Goal: Task Accomplishment & Management: Manage account settings

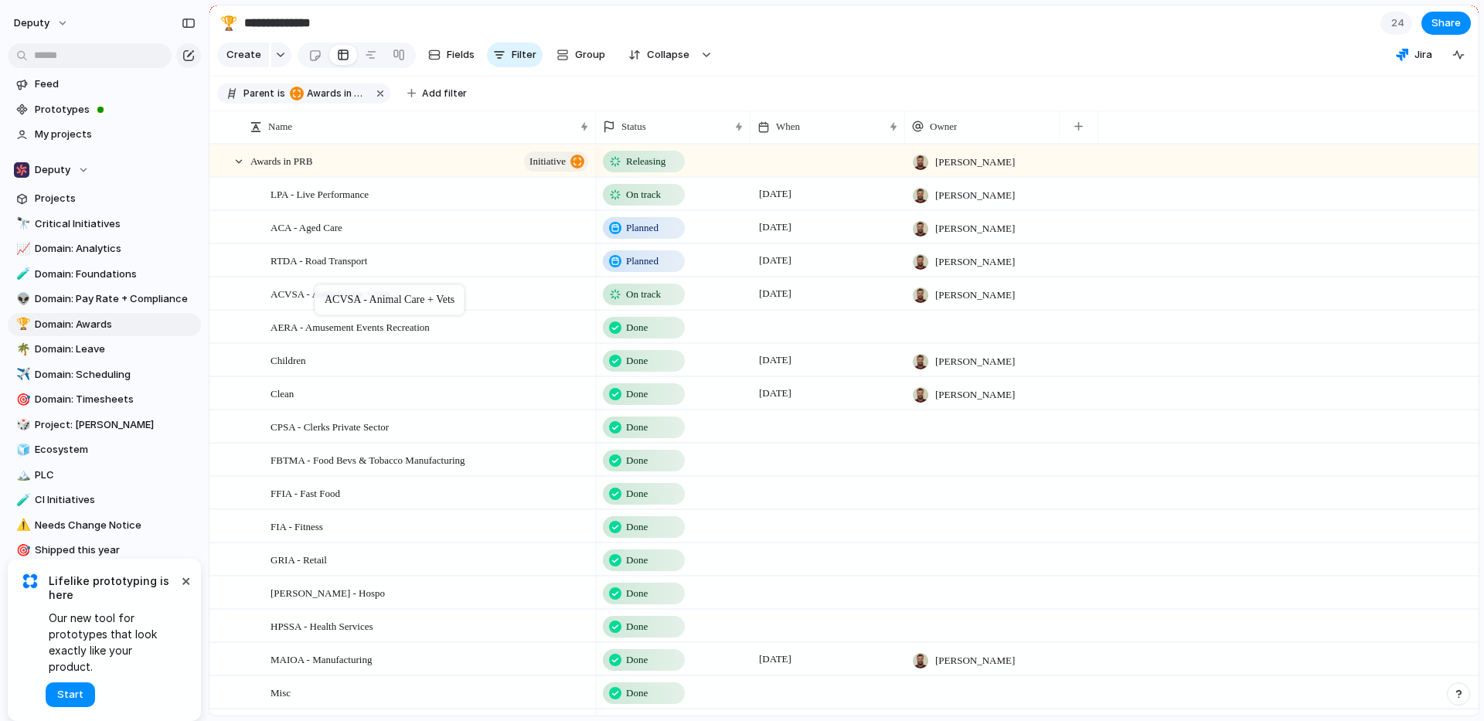
drag, startPoint x: 325, startPoint y: 194, endPoint x: 322, endPoint y: 288, distance: 93.6
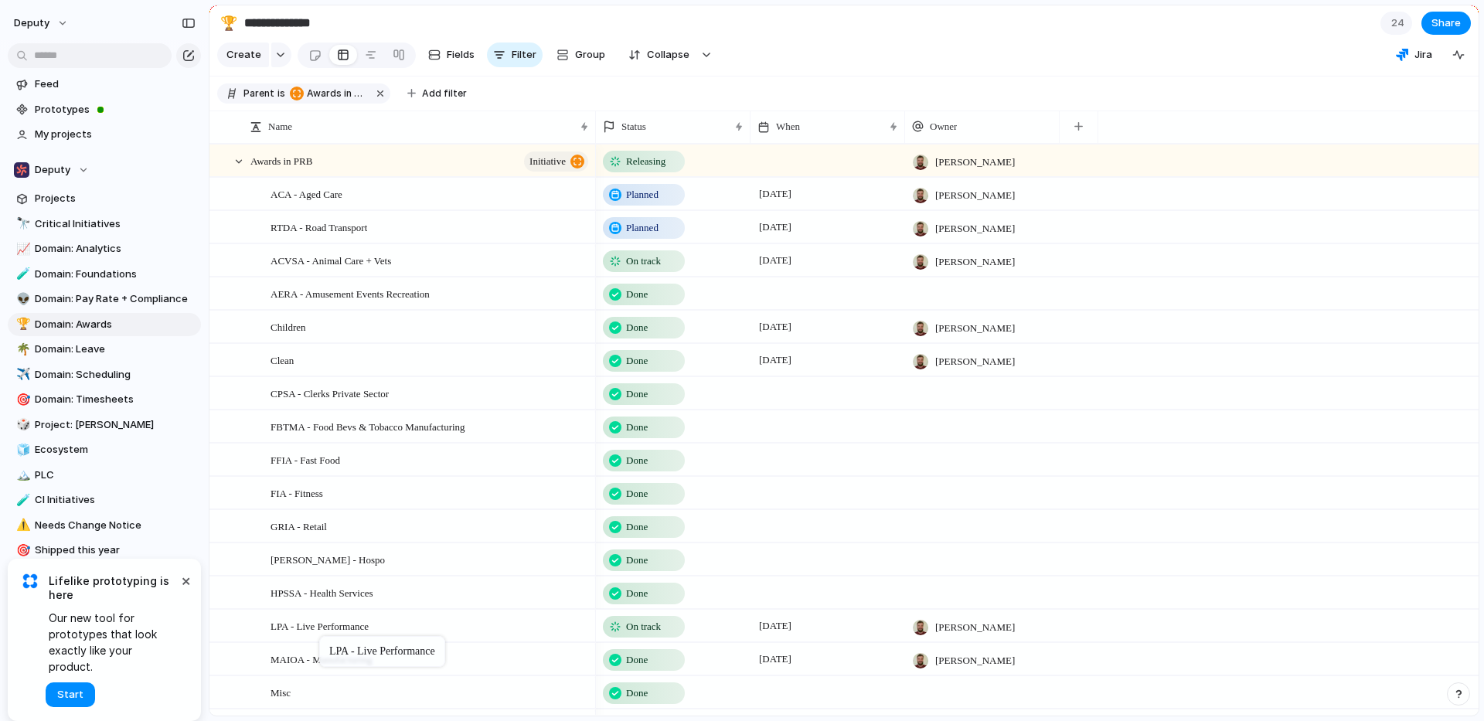
drag, startPoint x: 316, startPoint y: 189, endPoint x: 327, endPoint y: 639, distance: 450.9
click at [646, 264] on span "On track" at bounding box center [643, 261] width 35 height 15
click at [762, 441] on div "Idea Planned On track Releasing At risk Off track Paused Canceled Done" at bounding box center [742, 360] width 1484 height 721
click at [649, 257] on span "On track" at bounding box center [643, 261] width 35 height 15
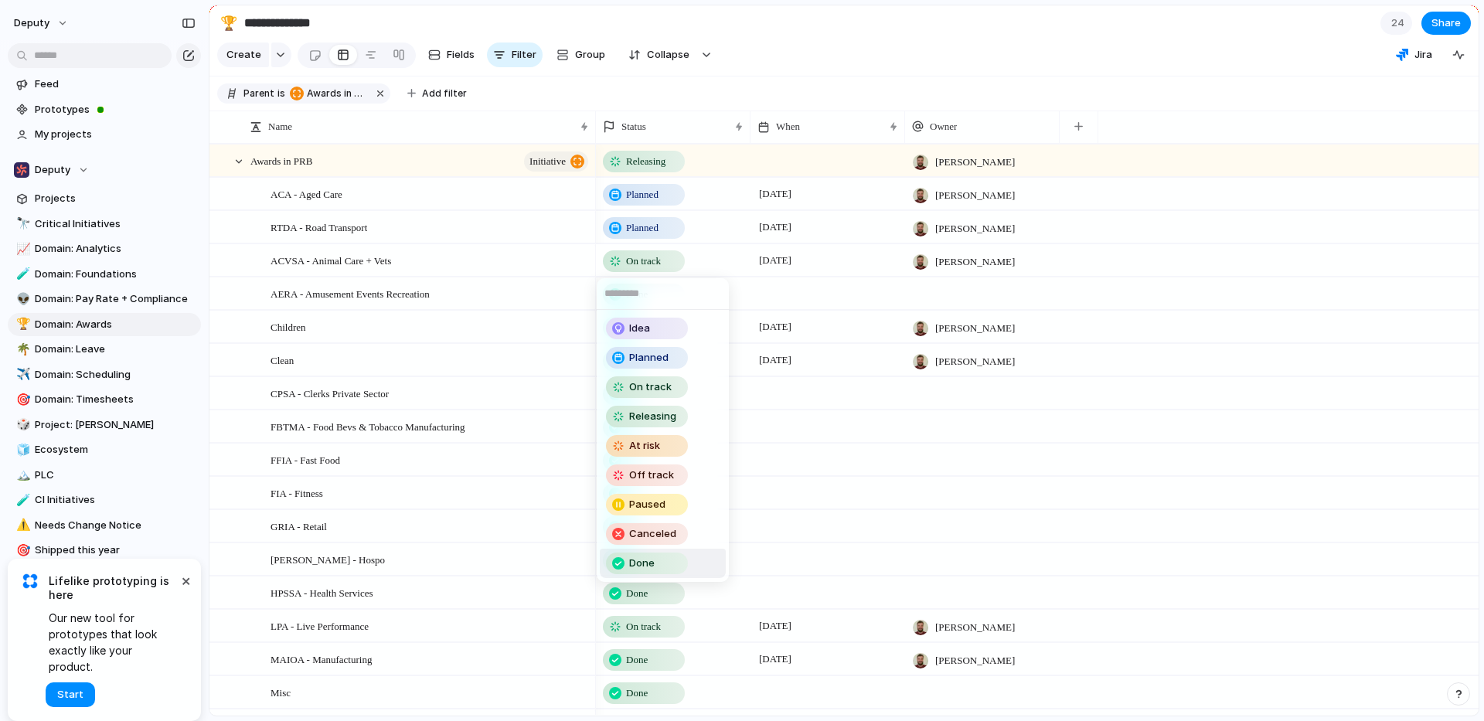
click at [639, 562] on span "Done" at bounding box center [642, 563] width 26 height 15
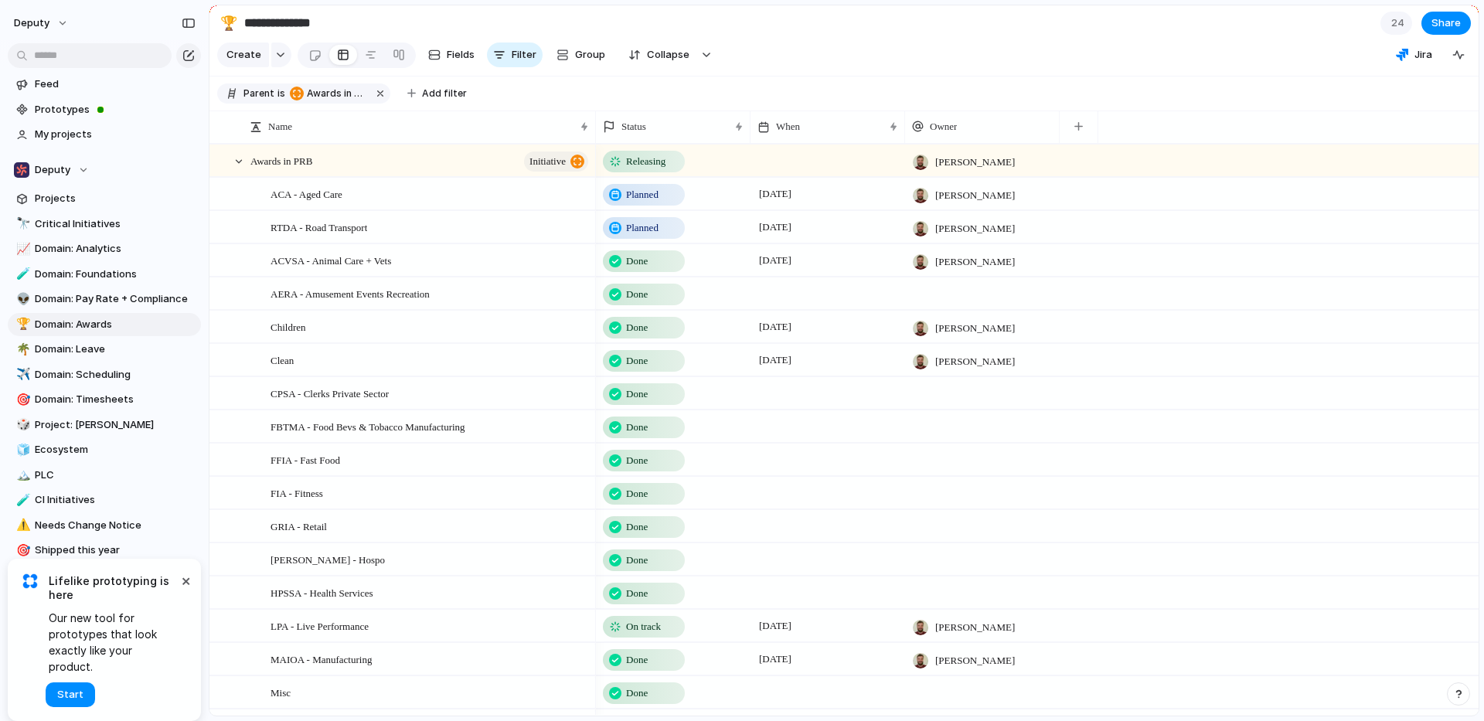
click at [646, 632] on span "On track" at bounding box center [643, 626] width 35 height 15
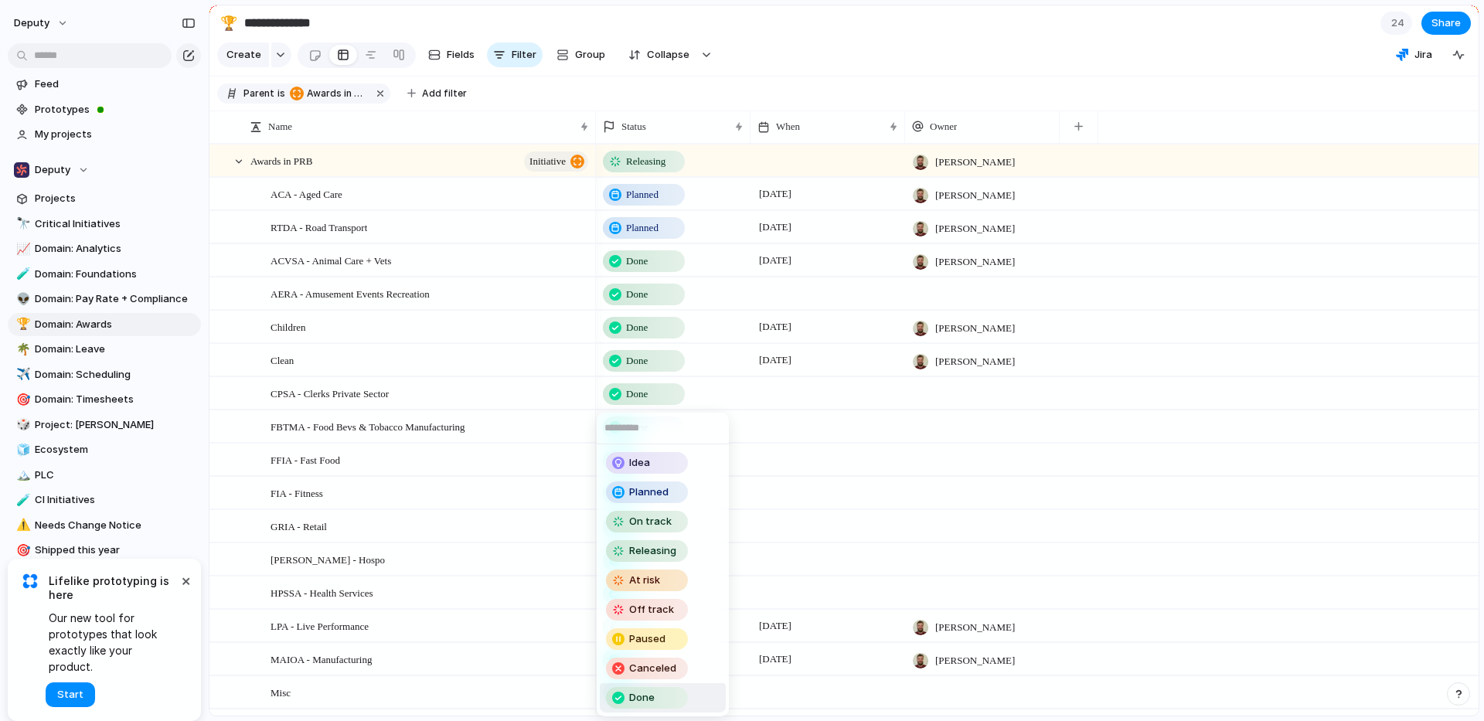
click at [650, 703] on span "Done" at bounding box center [642, 697] width 26 height 15
